Goal: Navigation & Orientation: Find specific page/section

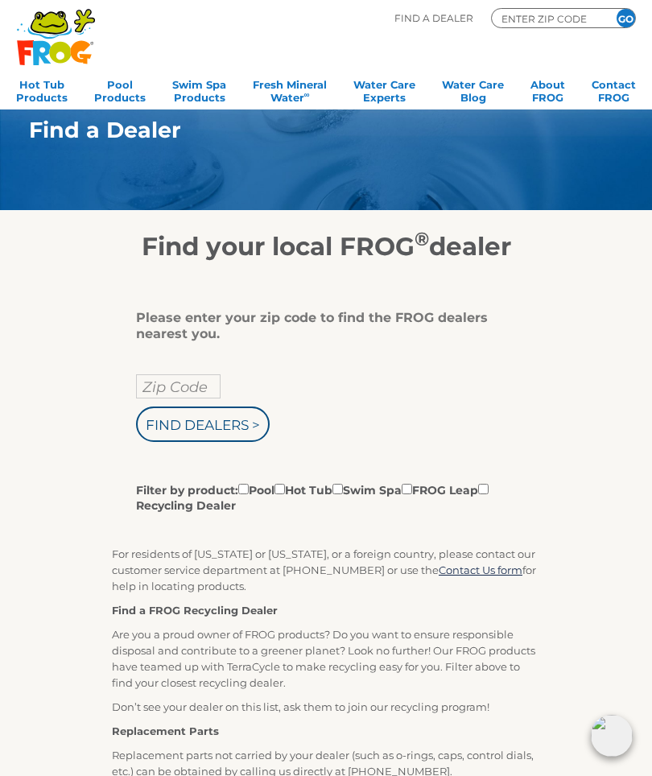
click at [550, 23] on input "ENTER ZIP CODE" at bounding box center [548, 18] width 97 height 14
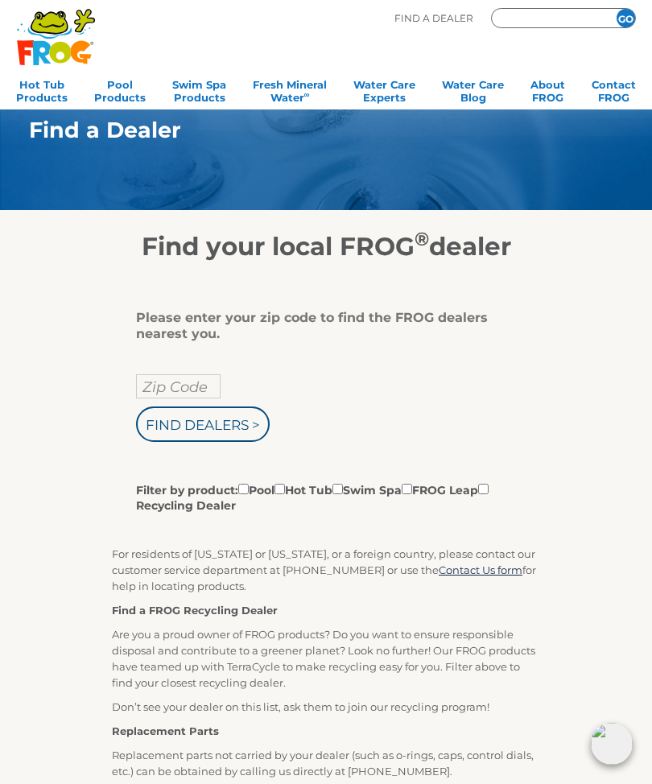
click at [172, 392] on input "Zip Code" at bounding box center [178, 386] width 84 height 24
type input "ENTER ZIP CODE"
type input "70390"
click at [245, 442] on input "Find Dealers >" at bounding box center [203, 423] width 134 height 35
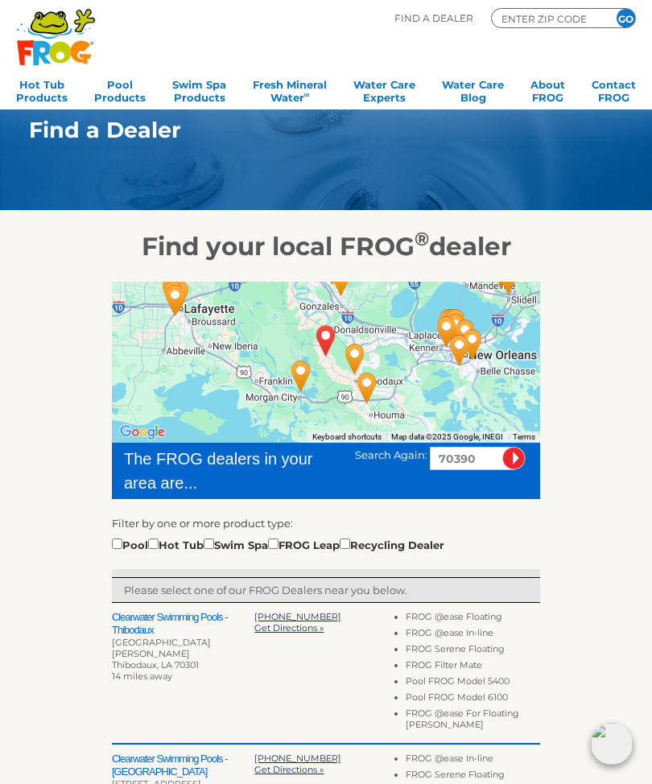
click at [159, 546] on input "checkbox" at bounding box center [153, 543] width 10 height 10
checkbox input "true"
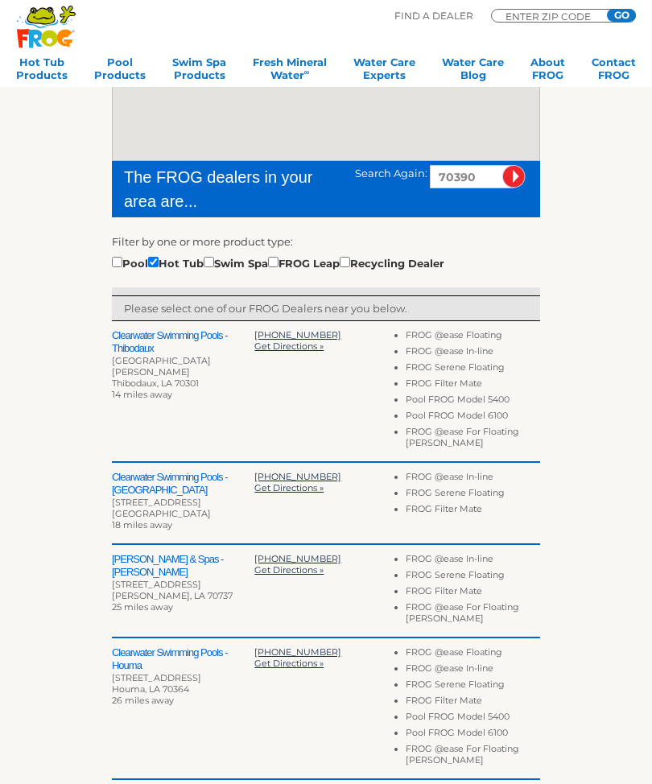
scroll to position [282, 0]
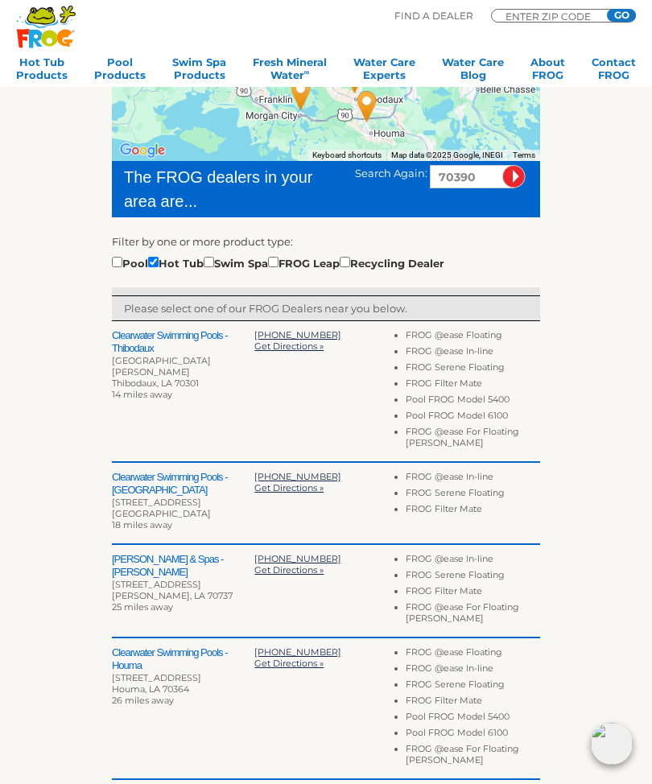
click at [143, 355] on h2 "Clearwater Swimming Pools - Thibodaux" at bounding box center [183, 342] width 142 height 26
click at [150, 350] on h2 "Clearwater Swimming Pools - Thibodaux" at bounding box center [183, 342] width 142 height 26
click at [148, 340] on h2 "Clearwater Swimming Pools - Thibodaux" at bounding box center [183, 342] width 142 height 26
click at [146, 355] on h2 "Clearwater Swimming Pools - Thibodaux" at bounding box center [183, 342] width 142 height 26
click at [143, 360] on div "524 Saint Mary St" at bounding box center [183, 366] width 142 height 23
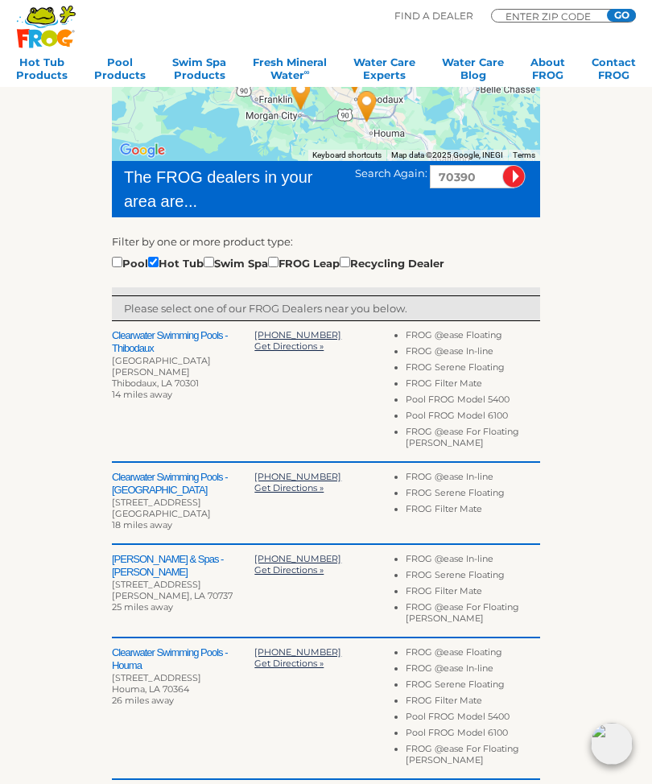
click at [134, 367] on div "524 Saint Mary St" at bounding box center [183, 366] width 142 height 23
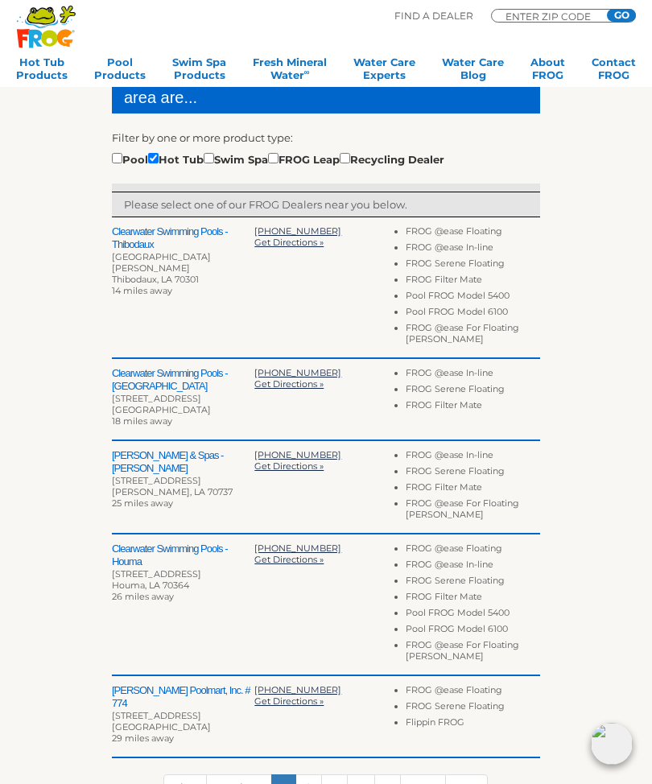
scroll to position [335, 0]
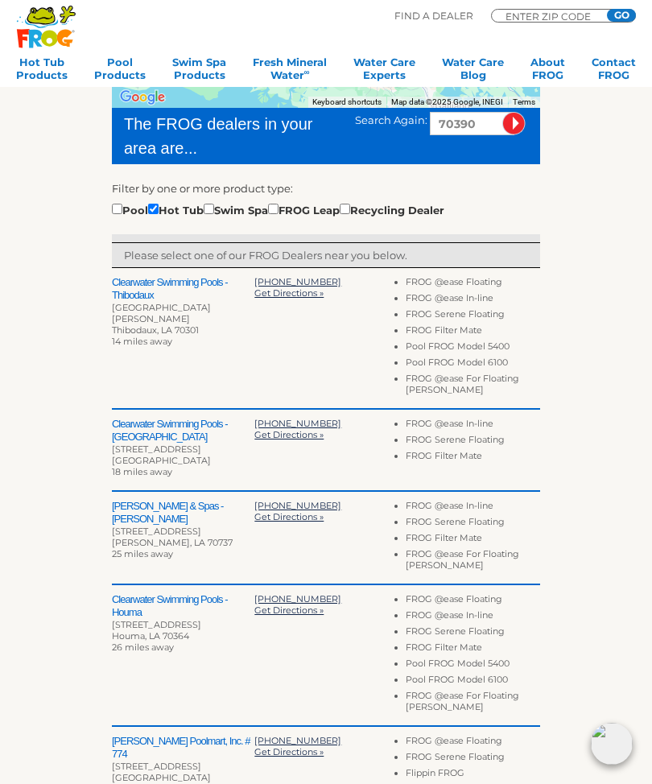
click at [130, 293] on h2 "Clearwater Swimming Pools - Thibodaux" at bounding box center [183, 289] width 142 height 26
click at [144, 298] on h2 "Clearwater Swimming Pools - Thibodaux" at bounding box center [183, 289] width 142 height 26
click at [138, 295] on h2 "Clearwater Swimming Pools - Thibodaux" at bounding box center [183, 289] width 142 height 26
click at [136, 290] on h2 "Clearwater Swimming Pools - Thibodaux" at bounding box center [183, 289] width 142 height 26
click at [142, 293] on h2 "Clearwater Swimming Pools - Thibodaux" at bounding box center [183, 289] width 142 height 26
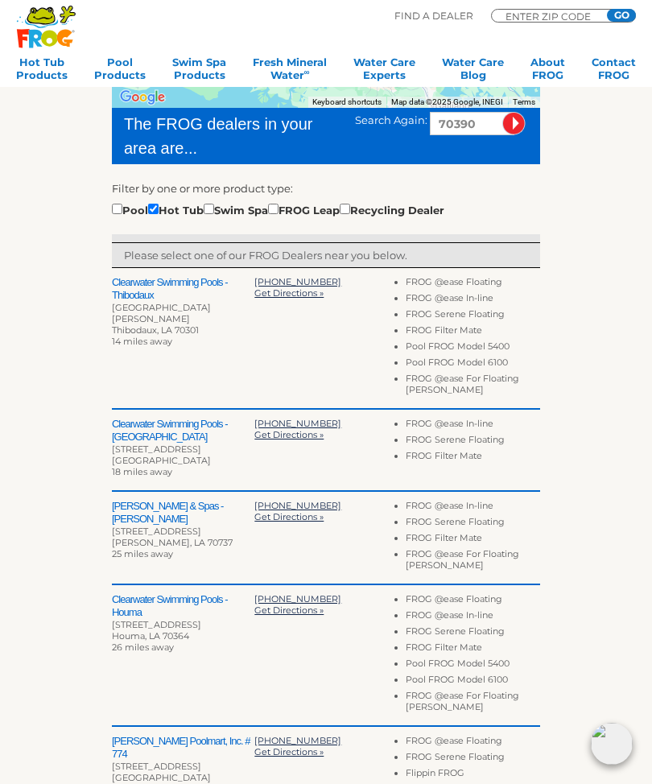
click at [128, 295] on h2 "Clearwater Swimming Pools - Thibodaux" at bounding box center [183, 289] width 142 height 26
click at [486, 345] on li "Pool FROG Model 5400" at bounding box center [473, 348] width 134 height 16
click at [434, 365] on li "Pool FROG Model 6100" at bounding box center [473, 364] width 134 height 16
click at [324, 393] on div "Clearwater Swimming Pools - Thibodaux 524 Saint Mary St Thibodaux, LA 70301 14 …" at bounding box center [326, 339] width 428 height 142
click at [355, 380] on div "Clearwater Swimming Pools - Thibodaux 524 Saint Mary St Thibodaux, LA 70301 14 …" at bounding box center [326, 339] width 428 height 142
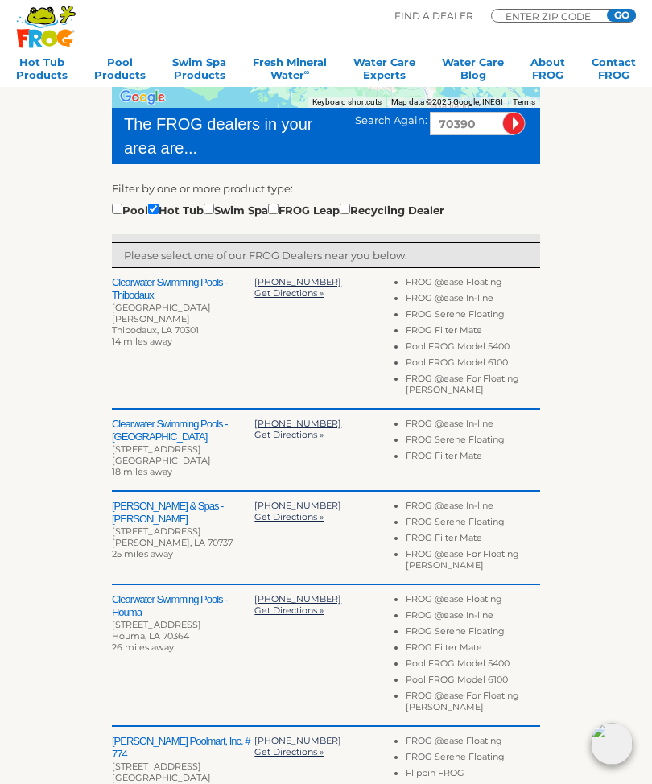
click at [471, 336] on li "FROG Filter Mate" at bounding box center [473, 332] width 134 height 16
click at [468, 340] on li "FROG Filter Mate" at bounding box center [473, 332] width 134 height 16
click at [163, 289] on h2 "Clearwater Swimming Pools - Thibodaux" at bounding box center [183, 289] width 142 height 26
click at [136, 299] on h2 "Clearwater Swimming Pools - Thibodaux" at bounding box center [183, 289] width 142 height 26
click at [138, 291] on h2 "Clearwater Swimming Pools - Thibodaux" at bounding box center [183, 289] width 142 height 26
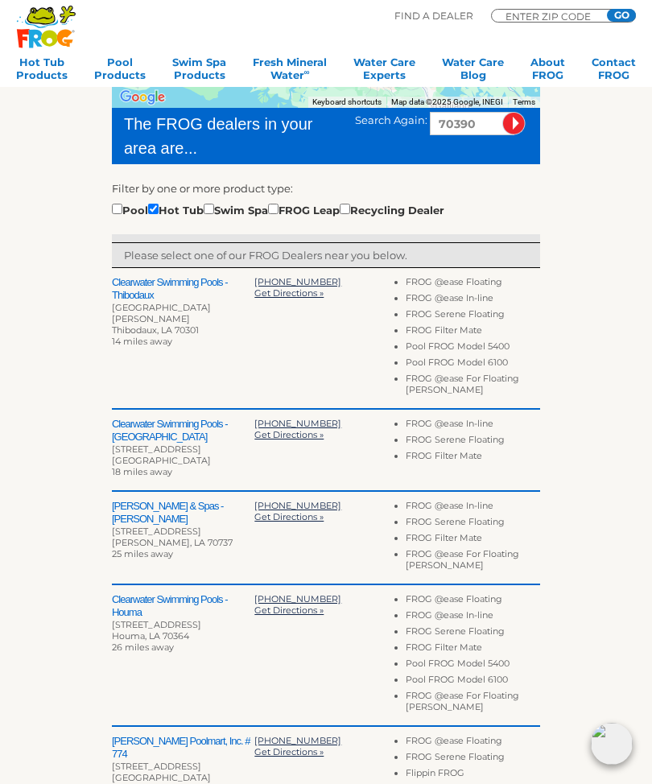
click at [143, 286] on h2 "Clearwater Swimming Pools - Thibodaux" at bounding box center [183, 289] width 142 height 26
click at [138, 294] on h2 "Clearwater Swimming Pools - Thibodaux" at bounding box center [183, 289] width 142 height 26
click at [136, 291] on h2 "Clearwater Swimming Pools - Thibodaux" at bounding box center [183, 289] width 142 height 26
click at [138, 289] on h2 "Clearwater Swimming Pools - Thibodaux" at bounding box center [183, 289] width 142 height 26
click at [196, 288] on h2 "Clearwater Swimming Pools - Thibodaux" at bounding box center [183, 289] width 142 height 26
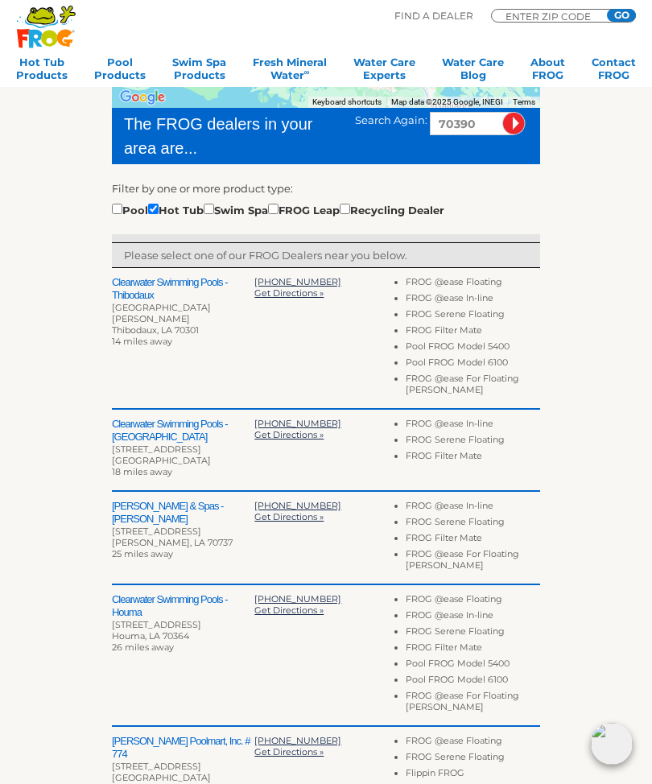
click at [183, 298] on h2 "Clearwater Swimming Pools - Thibodaux" at bounding box center [183, 289] width 142 height 26
click at [176, 291] on h2 "Clearwater Swimming Pools - Thibodaux" at bounding box center [183, 289] width 142 height 26
click at [178, 292] on h2 "Clearwater Swimming Pools - Thibodaux" at bounding box center [183, 289] width 142 height 26
click at [186, 281] on h2 "Clearwater Swimming Pools - Thibodaux" at bounding box center [183, 289] width 142 height 26
click at [187, 281] on h2 "Clearwater Swimming Pools - Thibodaux" at bounding box center [183, 289] width 142 height 26
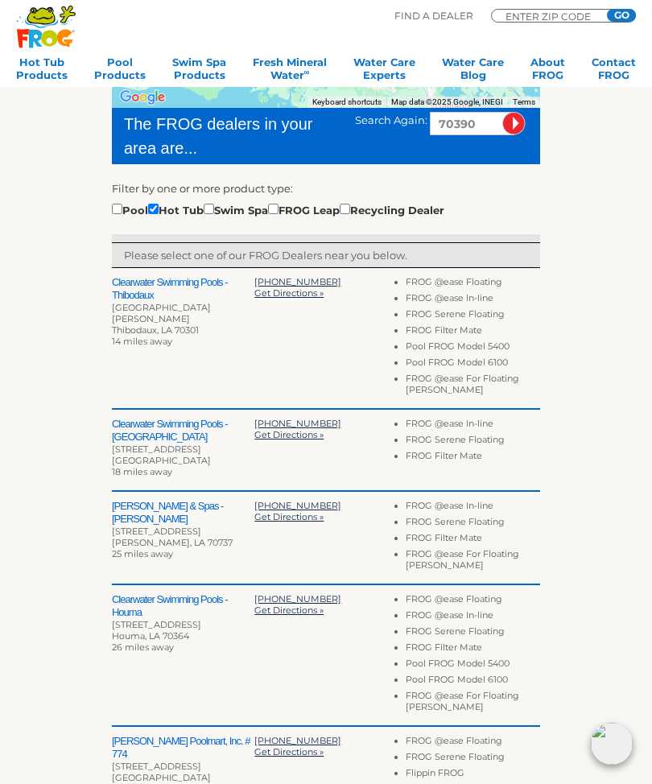
click at [174, 293] on h2 "Clearwater Swimming Pools - Thibodaux" at bounding box center [183, 289] width 142 height 26
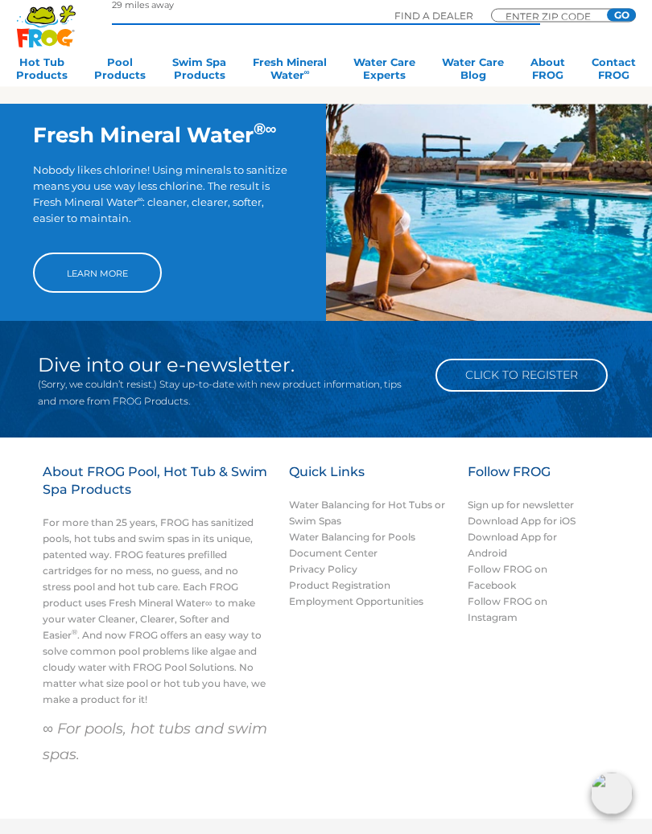
scroll to position [1205, 0]
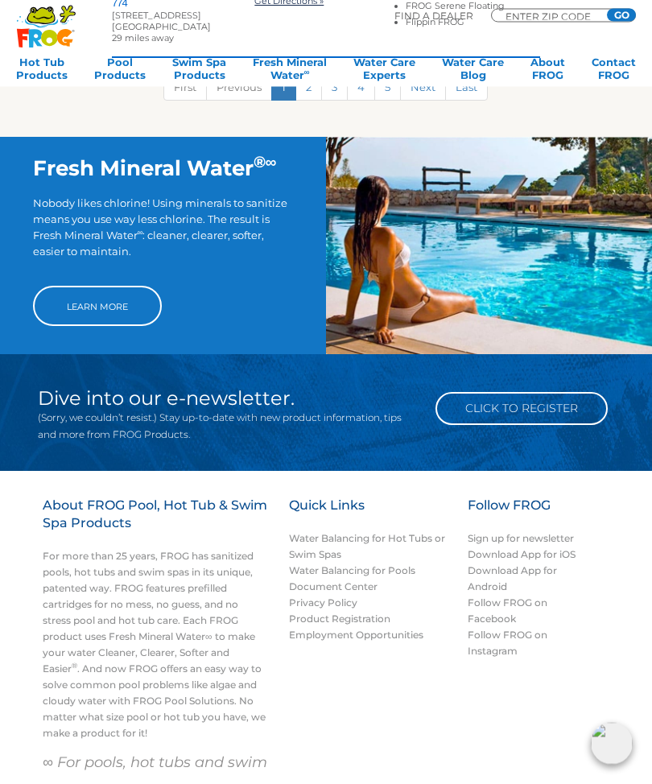
click at [282, 695] on div "About FROG Pool, Hot Tub & Swim Spa Products For more than 25 years, FROG has s…" at bounding box center [326, 662] width 618 height 330
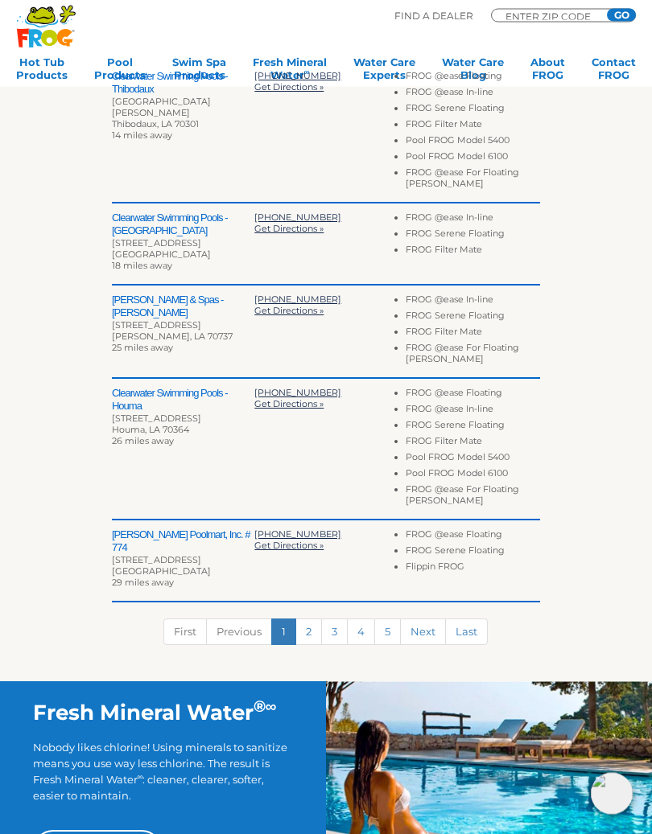
scroll to position [598, 0]
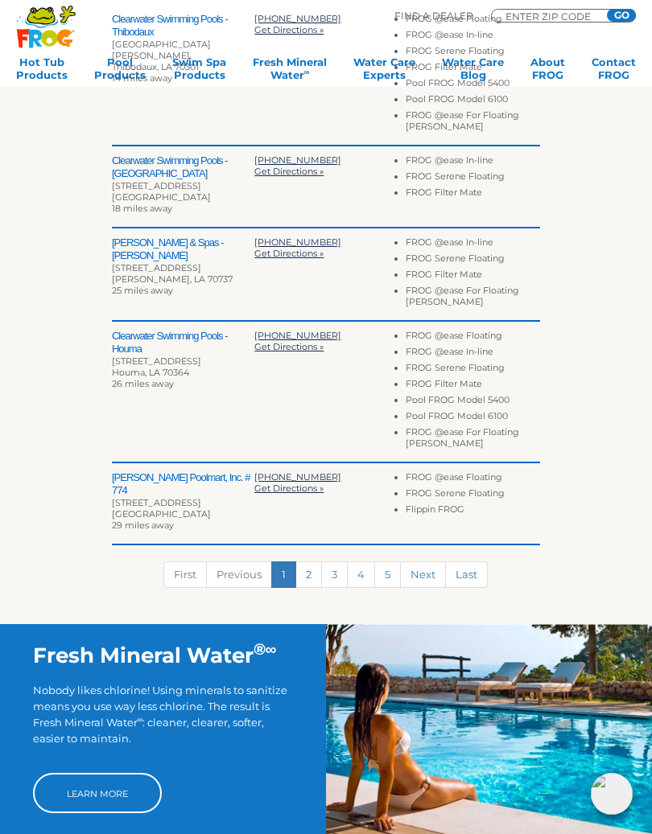
click at [314, 570] on link "2" at bounding box center [308, 575] width 27 height 27
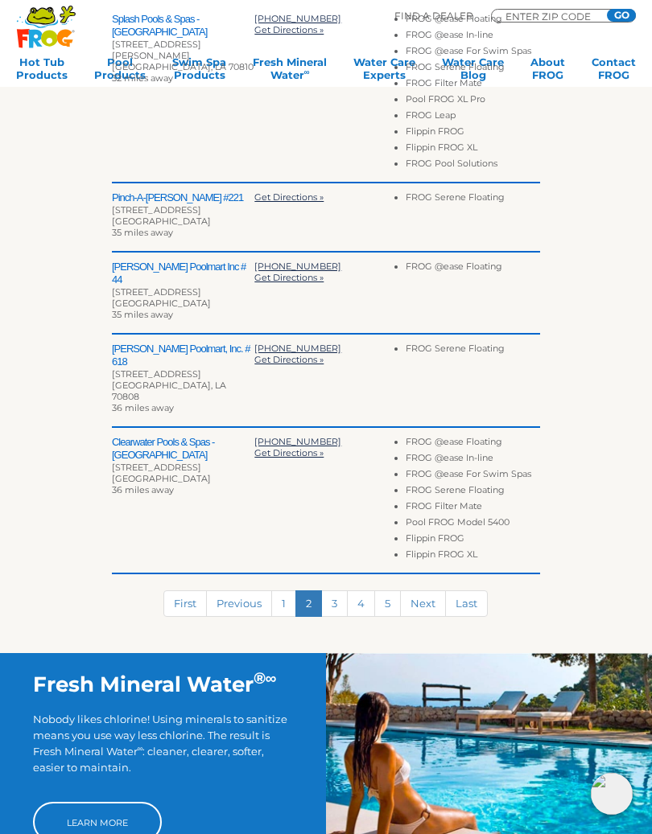
click at [340, 594] on link "3" at bounding box center [334, 604] width 27 height 27
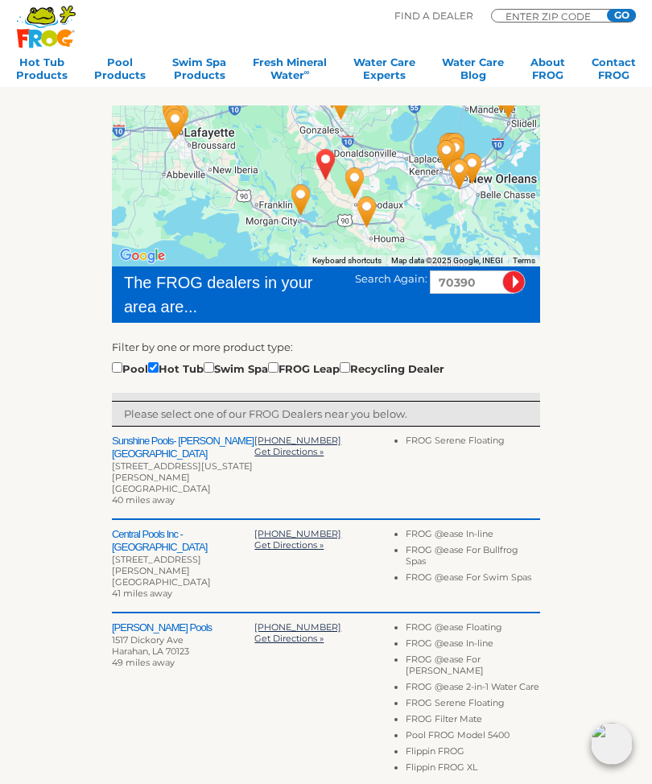
scroll to position [167, 0]
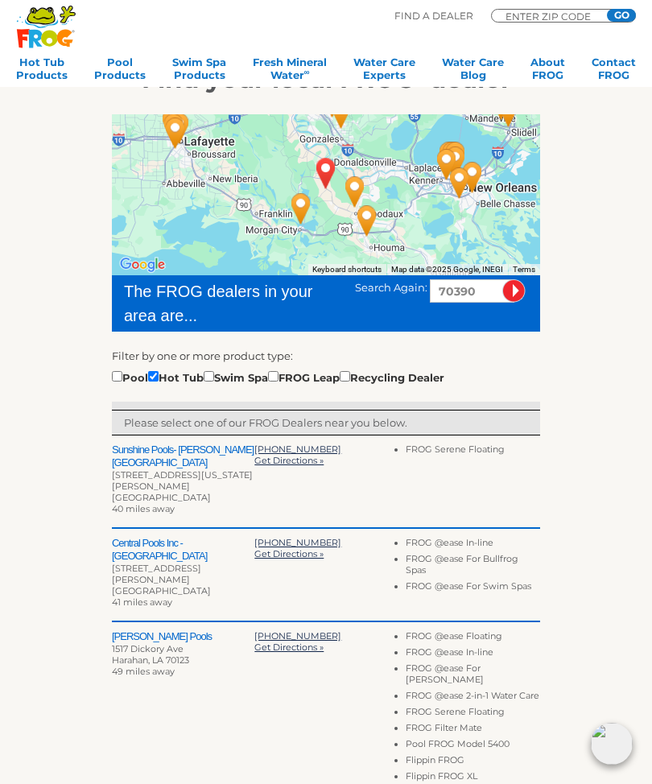
click at [170, 451] on h2 "Sunshine Pools- Denham Springs" at bounding box center [183, 456] width 142 height 26
click at [166, 469] on div "714 Florida Ave SW" at bounding box center [183, 474] width 142 height 11
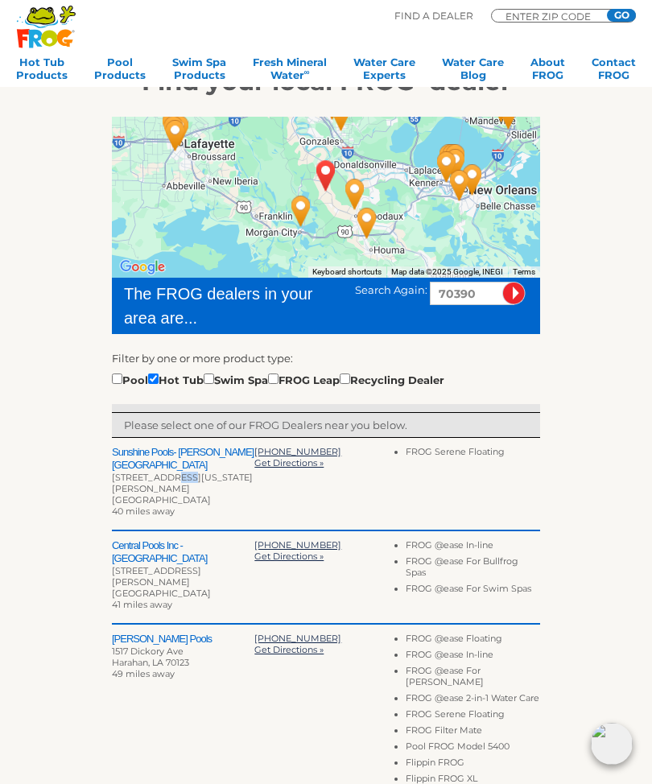
click at [252, 660] on div "Ladner's Pools 1517 Dickory Ave Harahan, LA 70123 49 miles away 504-733-4090 Ge…" at bounding box center [326, 711] width 428 height 174
click at [143, 472] on div "714 Florida Ave SW" at bounding box center [183, 477] width 142 height 11
click at [159, 472] on div "714 Florida Ave SW" at bounding box center [183, 477] width 142 height 11
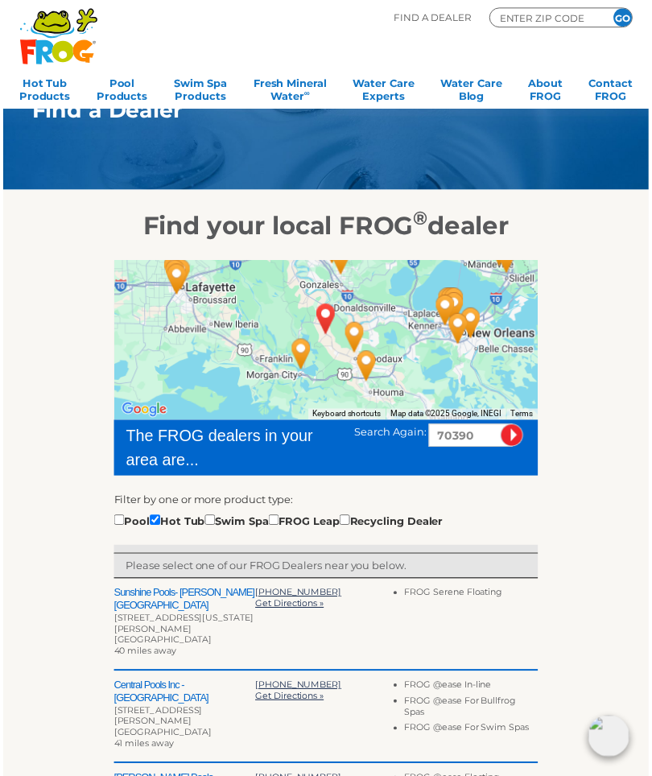
scroll to position [0, 0]
